Goal: Information Seeking & Learning: Find specific fact

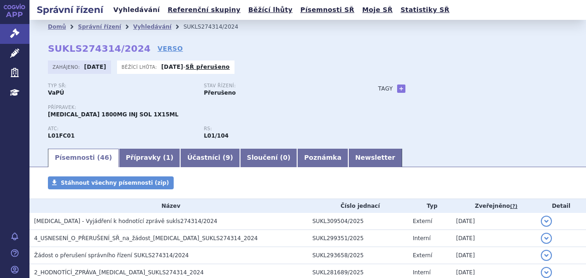
click at [120, 9] on link "Vyhledávání" at bounding box center [137, 10] width 52 height 12
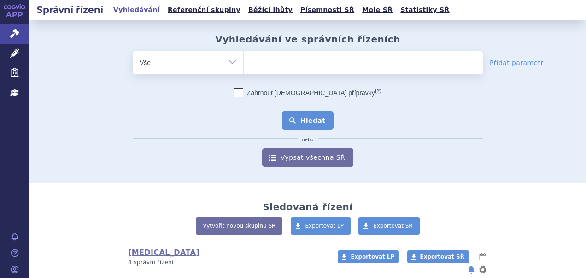
type input "SUKLS182472/2025"
select select "SUKLS182472/2025"
click at [308, 119] on button "Hledat" at bounding box center [308, 120] width 52 height 18
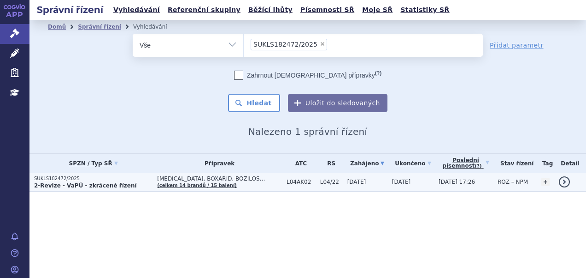
click at [120, 180] on p "SUKLS182472/2025" at bounding box center [93, 178] width 118 height 6
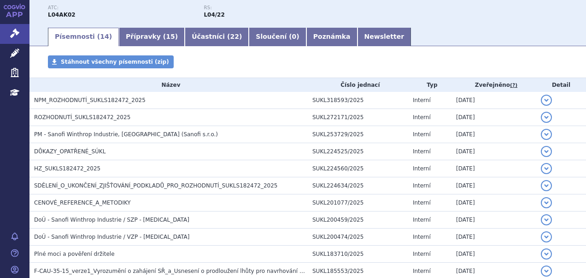
scroll to position [138, 0]
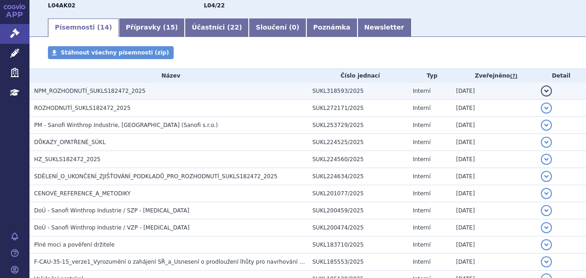
click at [132, 90] on span "NPM_ROZHODNUTÍ_SUKLS182472_2025" at bounding box center [90, 91] width 112 height 6
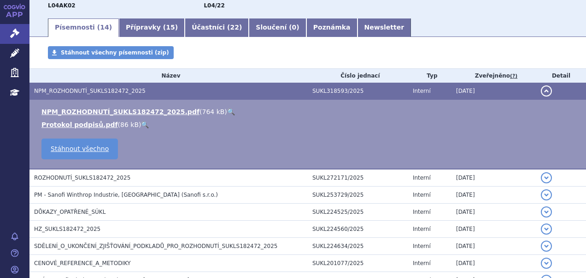
click at [227, 112] on link "🔍" at bounding box center [231, 111] width 8 height 7
